Goal: Task Accomplishment & Management: Manage account settings

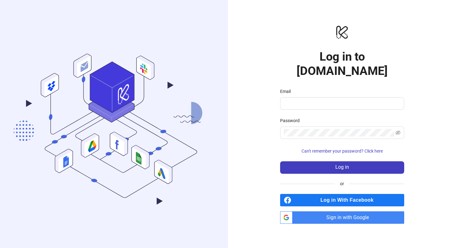
click at [307, 88] on div "Email" at bounding box center [342, 92] width 124 height 9
click at [309, 100] on input "Email" at bounding box center [341, 103] width 115 height 7
click at [320, 212] on span "Sign in with Google" at bounding box center [349, 217] width 109 height 12
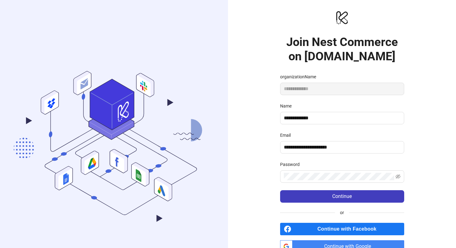
scroll to position [34, 0]
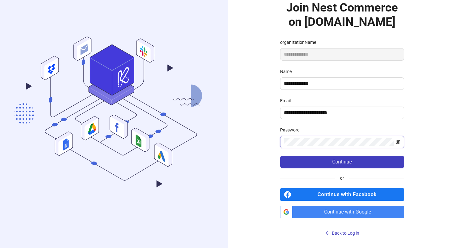
click at [400, 141] on icon "eye-invisible" at bounding box center [398, 142] width 5 height 4
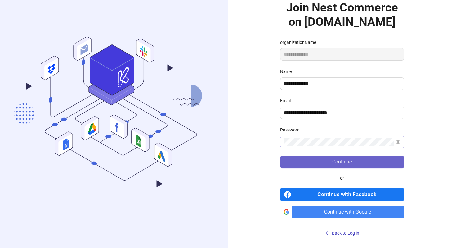
click at [363, 161] on button "Continue" at bounding box center [342, 162] width 124 height 12
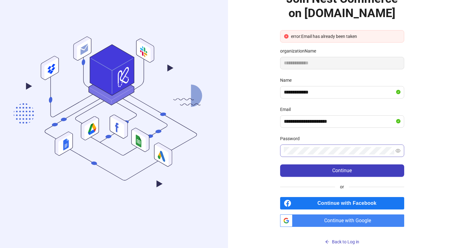
scroll to position [52, 0]
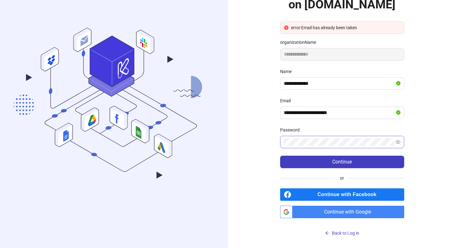
click at [355, 210] on span "Continue with Google" at bounding box center [349, 212] width 109 height 12
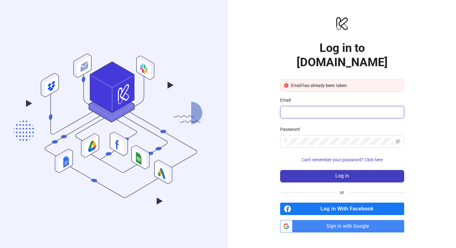
click at [341, 108] on input "Email" at bounding box center [341, 111] width 115 height 7
